Goal: Task Accomplishment & Management: Complete application form

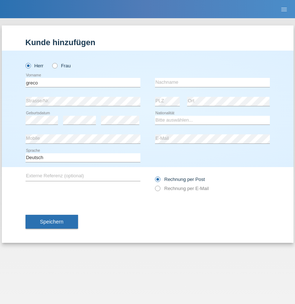
type input "greco"
click at [212, 82] on input "text" at bounding box center [212, 82] width 115 height 9
type input "[PERSON_NAME]"
select select "CH"
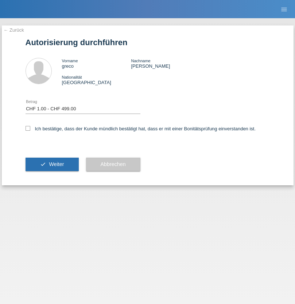
select select "1"
checkbox input "true"
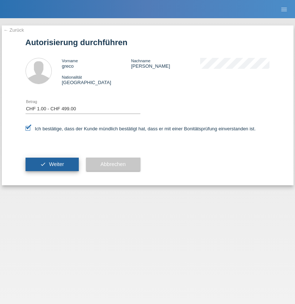
click at [52, 164] on span "Weiter" at bounding box center [56, 164] width 15 height 6
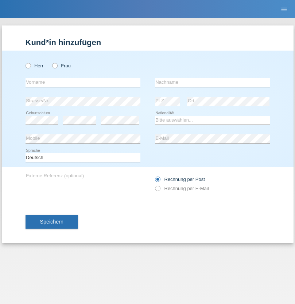
radio input "true"
click at [83, 82] on input "text" at bounding box center [83, 82] width 115 height 9
type input "Sasa"
click at [212, 82] on input "text" at bounding box center [212, 82] width 115 height 9
type input "Lazarevic"
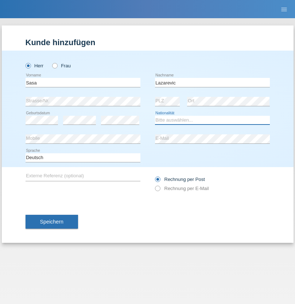
select select "RS"
select select "C"
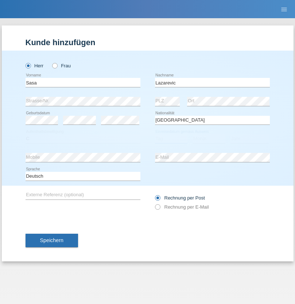
select select "16"
select select "10"
select select "1984"
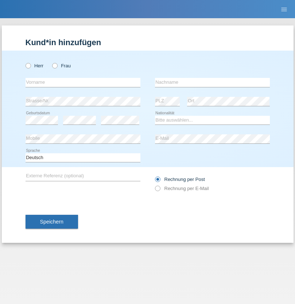
radio input "true"
click at [83, 82] on input "text" at bounding box center [83, 82] width 115 height 9
type input "kelmendi"
click at [212, 82] on input "text" at bounding box center [212, 82] width 115 height 9
type input "Edona"
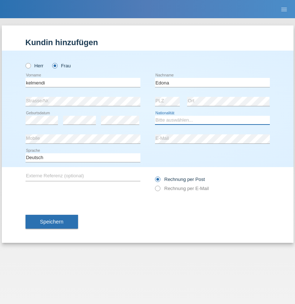
select select "XK"
select select "C"
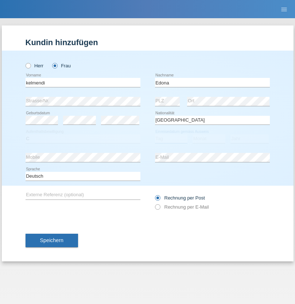
select select "23"
select select "09"
select select "2021"
